Goal: Information Seeking & Learning: Learn about a topic

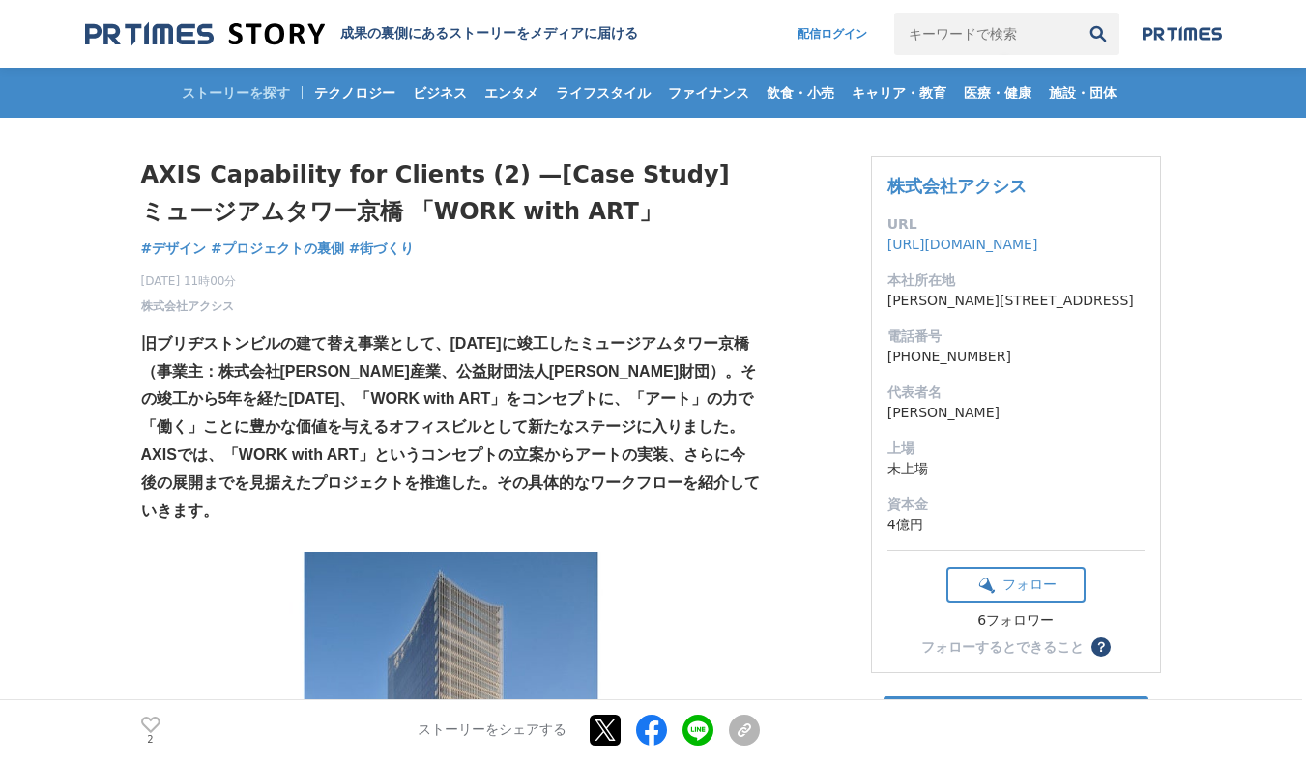
click at [702, 265] on div "2025年10月14日 11時00分 株式会社アクシス 2" at bounding box center [450, 290] width 618 height 50
